Goal: Task Accomplishment & Management: Manage account settings

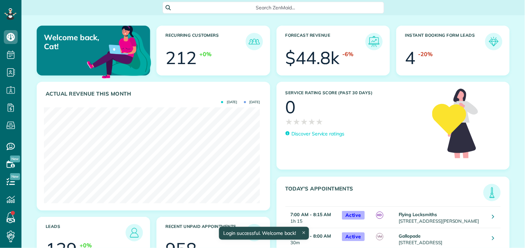
scroll to position [96, 216]
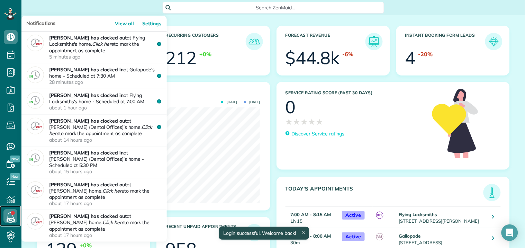
click at [11, 214] on link at bounding box center [10, 216] width 21 height 21
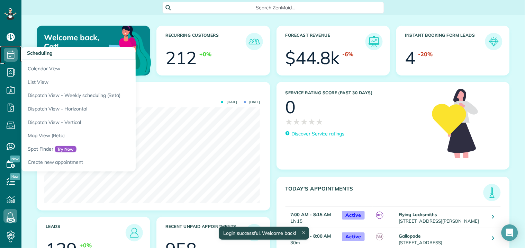
click at [12, 56] on icon at bounding box center [11, 55] width 14 height 14
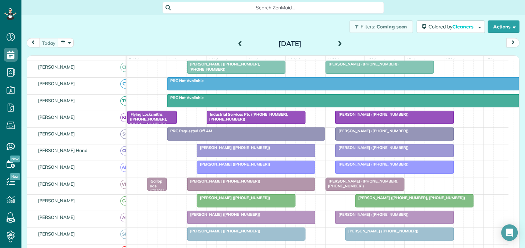
scroll to position [115, 0]
drag, startPoint x: 155, startPoint y: 189, endPoint x: 136, endPoint y: 187, distance: 19.1
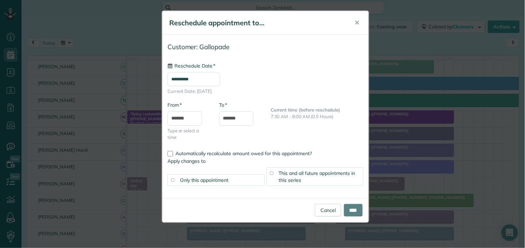
type input "**********"
click at [316, 175] on span "This and all future appointments in this series" at bounding box center [317, 176] width 77 height 13
click at [354, 212] on input "****" at bounding box center [353, 210] width 19 height 12
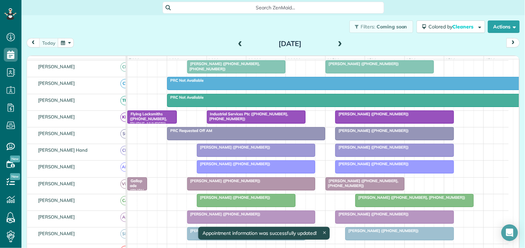
click at [145, 29] on div "Filters: Coming soon Colored by Cleaners Color by Cleaner Color by Team Color b…" at bounding box center [273, 26] width 504 height 23
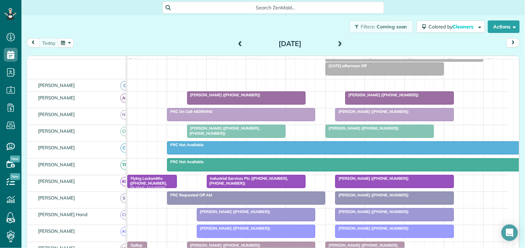
scroll to position [38, 0]
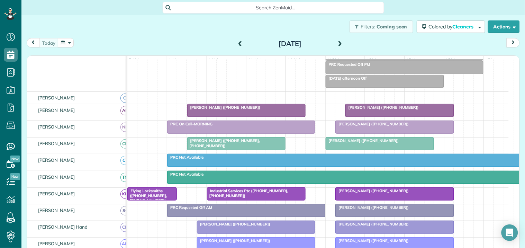
click at [196, 30] on div "Filters: Coming soon Colored by Cleaners Color by Cleaner Color by Team Color b…" at bounding box center [273, 26] width 504 height 23
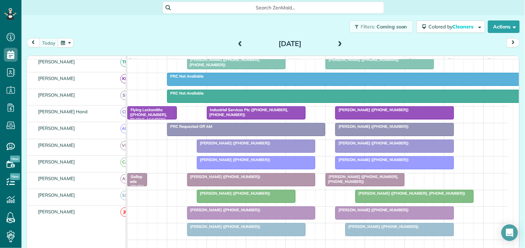
scroll to position [77, 0]
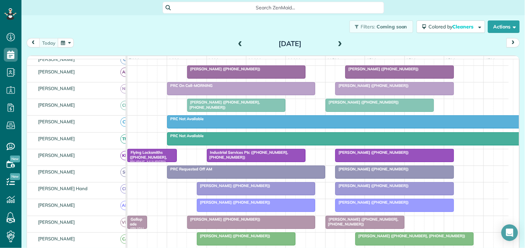
click at [337, 44] on span at bounding box center [341, 44] width 8 height 6
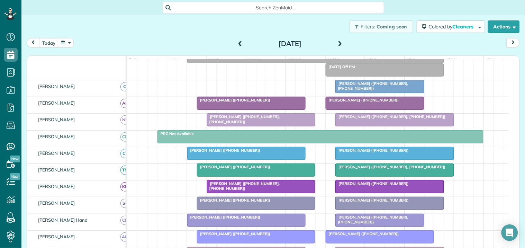
scroll to position [0, 0]
